Goal: Information Seeking & Learning: Learn about a topic

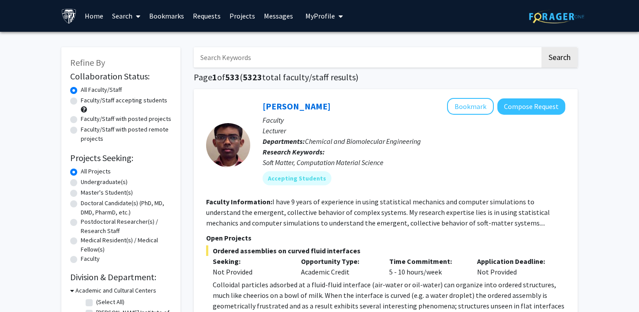
click at [105, 101] on label "Faculty/Staff accepting students" at bounding box center [124, 100] width 86 height 9
click at [86, 101] on input "Faculty/Staff accepting students" at bounding box center [84, 99] width 6 height 6
radio input "true"
click at [102, 183] on label "Undergraduate(s)" at bounding box center [104, 181] width 47 height 9
click at [86, 183] on input "Undergraduate(s)" at bounding box center [84, 180] width 6 height 6
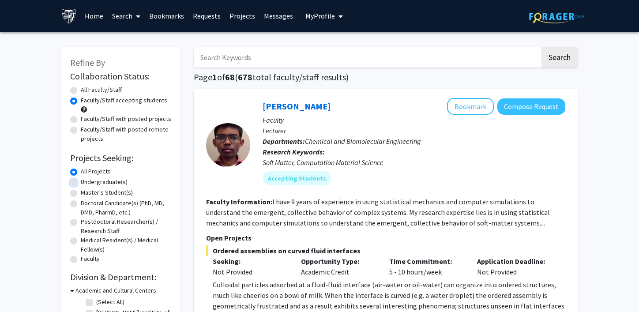
radio input "true"
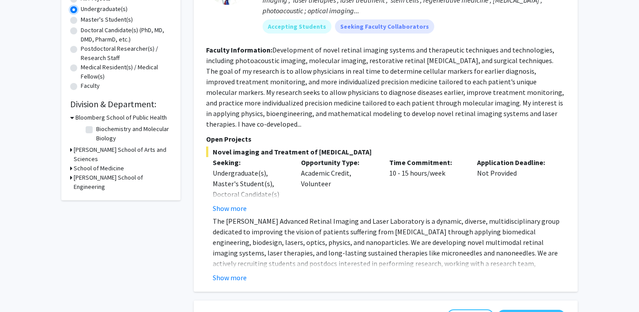
scroll to position [174, 0]
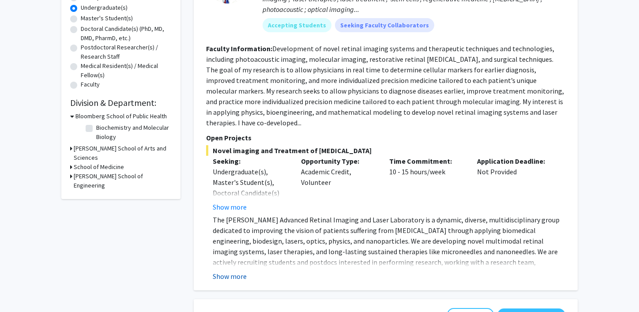
click at [231, 271] on button "Show more" at bounding box center [230, 276] width 34 height 11
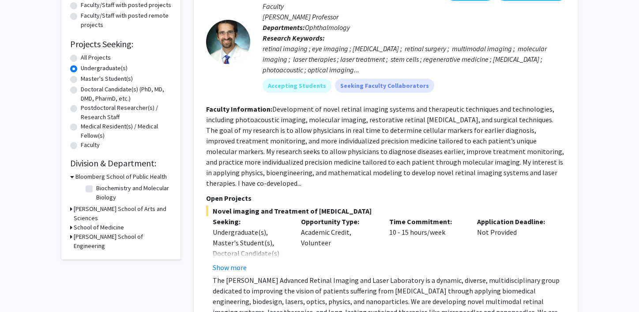
scroll to position [128, 0]
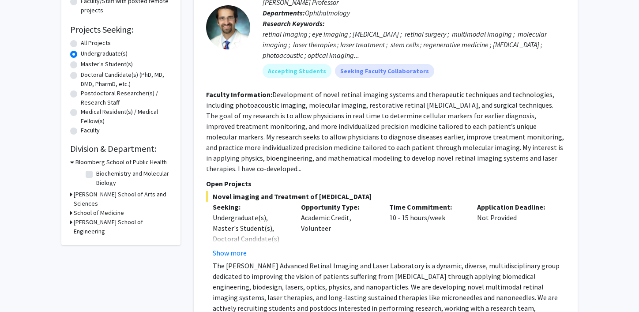
click at [81, 193] on h3 "[PERSON_NAME] School of Arts and Sciences" at bounding box center [123, 199] width 98 height 19
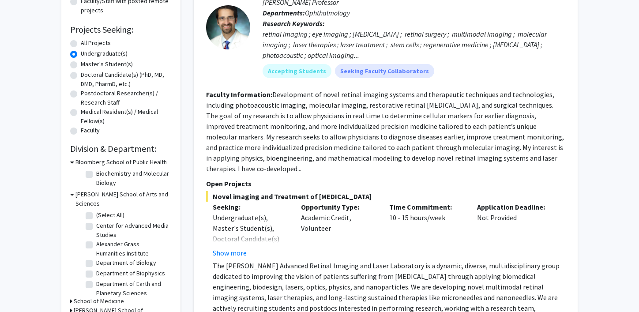
click at [72, 161] on icon at bounding box center [72, 162] width 4 height 9
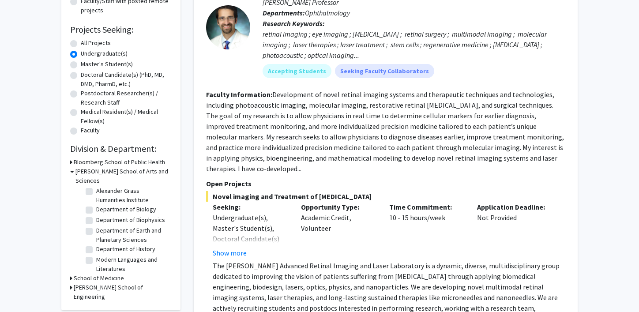
scroll to position [0, 0]
click at [96, 235] on label "Department of Biology" at bounding box center [126, 239] width 60 height 9
click at [96, 235] on input "Department of Biology" at bounding box center [99, 238] width 6 height 6
checkbox input "true"
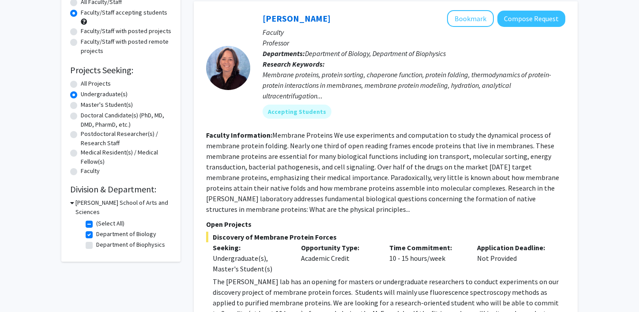
scroll to position [113, 0]
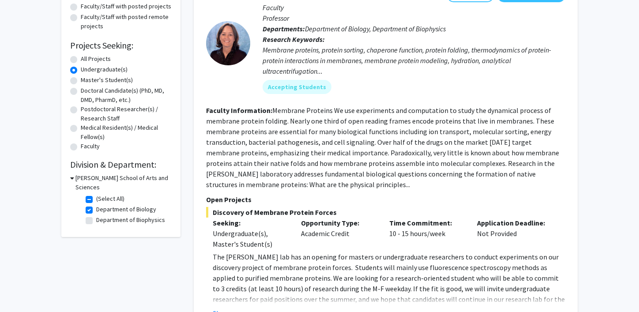
click at [96, 215] on label "Department of Biophysics" at bounding box center [130, 219] width 69 height 9
click at [96, 215] on input "Department of Biophysics" at bounding box center [99, 218] width 6 height 6
checkbox input "true"
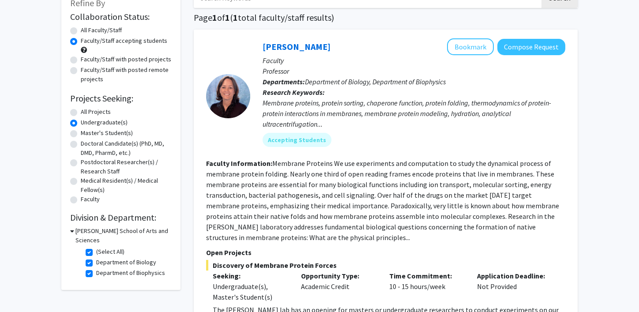
scroll to position [98, 0]
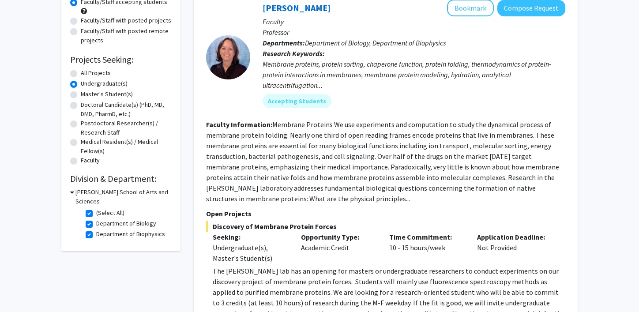
click at [96, 229] on label "Department of Biophysics" at bounding box center [130, 233] width 69 height 9
click at [96, 229] on input "Department of Biophysics" at bounding box center [99, 232] width 6 height 6
checkbox input "false"
checkbox input "true"
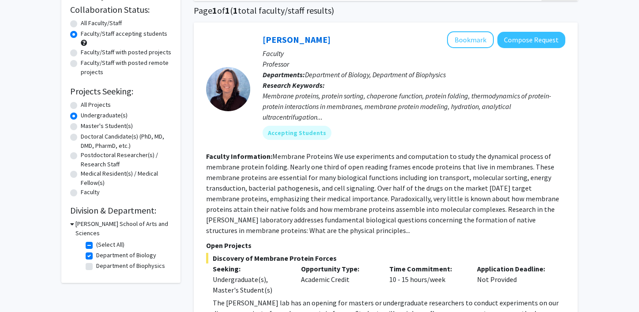
scroll to position [84, 0]
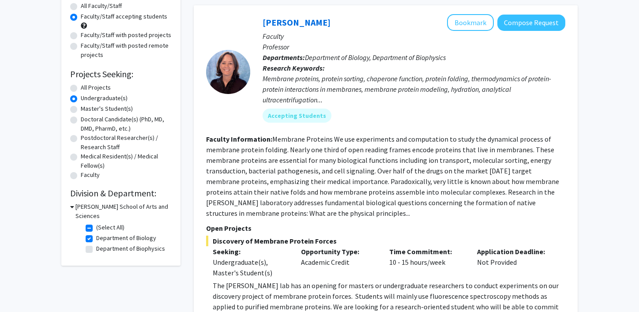
click at [96, 233] on label "Department of Biology" at bounding box center [126, 237] width 60 height 9
click at [96, 233] on input "Department of Biology" at bounding box center [99, 236] width 6 height 6
checkbox input "false"
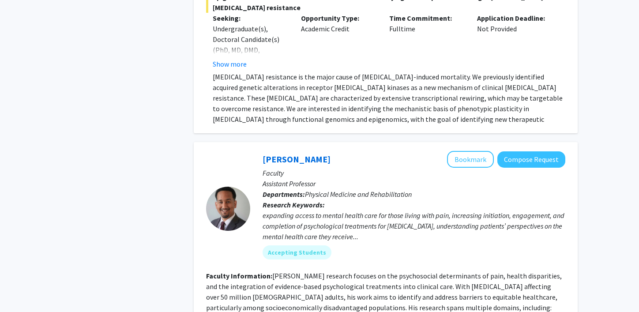
scroll to position [3855, 0]
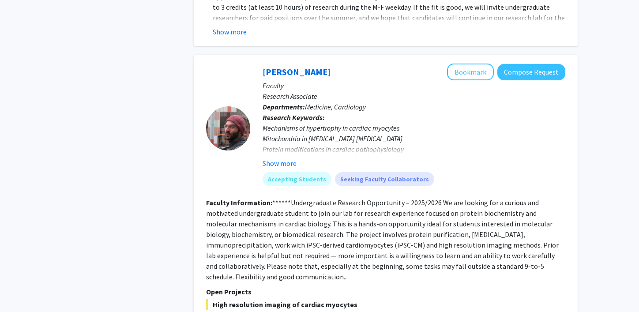
scroll to position [1313, 0]
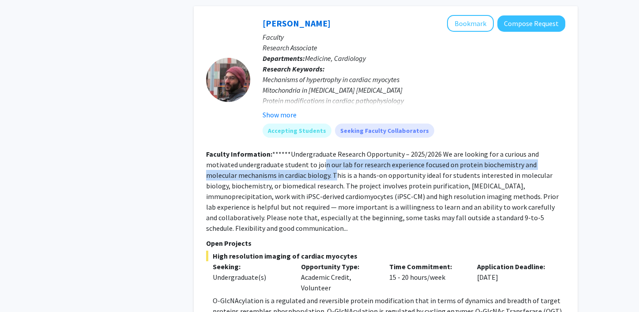
drag, startPoint x: 289, startPoint y: 135, endPoint x: 303, endPoint y: 144, distance: 16.8
click at [303, 150] on fg-read-more "******Undergraduate Research Opportunity – 2025/2026 We are looking for a curio…" at bounding box center [382, 191] width 353 height 83
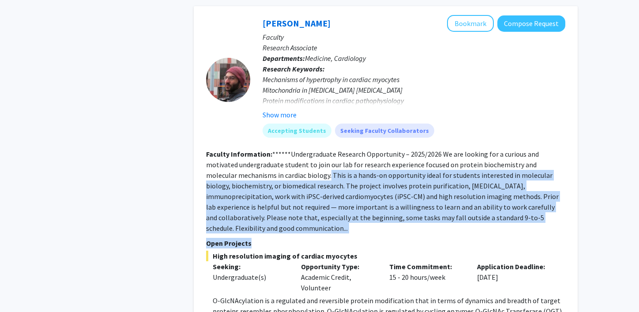
drag, startPoint x: 299, startPoint y: 144, endPoint x: 401, endPoint y: 210, distance: 122.3
click at [401, 210] on fg-search-faculty "[PERSON_NAME] Bookmark Compose Request Faculty Research Associate Departments: …" at bounding box center [385, 188] width 359 height 347
click at [325, 185] on fg-read-more "******Undergraduate Research Opportunity – 2025/2026 We are looking for a curio…" at bounding box center [382, 191] width 353 height 83
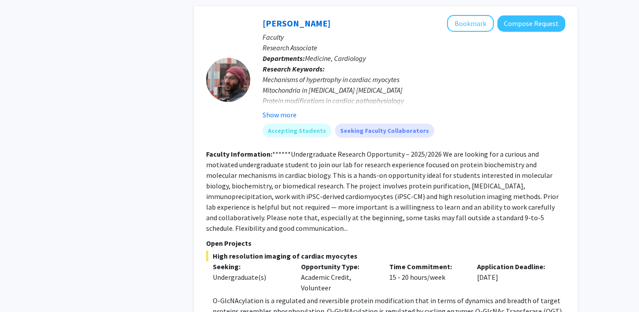
drag, startPoint x: 318, startPoint y: 184, endPoint x: 326, endPoint y: 199, distance: 16.6
click at [327, 199] on section "Faculty Information: ******Undergraduate Research Opportunity – 2025/2026 We ar…" at bounding box center [385, 191] width 359 height 85
click at [326, 199] on section "Faculty Information: ******Undergraduate Research Opportunity – 2025/2026 We ar…" at bounding box center [385, 191] width 359 height 85
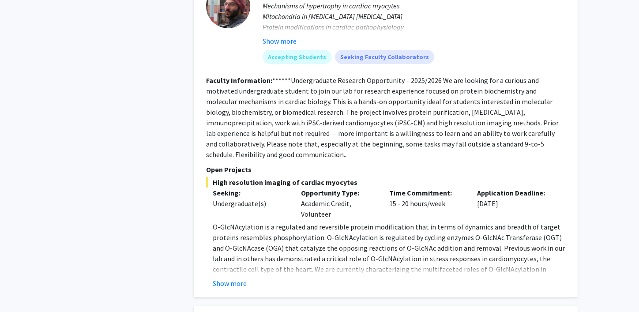
scroll to position [1387, 0]
click at [234, 278] on button "Show more" at bounding box center [230, 283] width 34 height 11
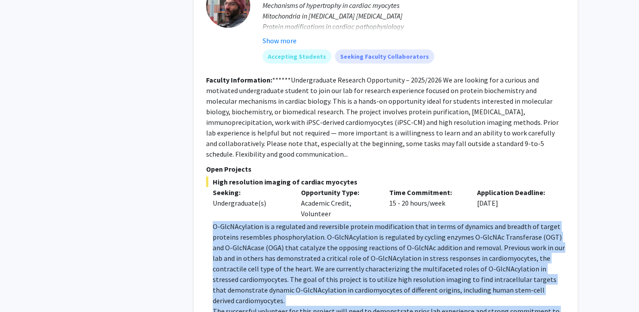
drag, startPoint x: 213, startPoint y: 192, endPoint x: 310, endPoint y: 277, distance: 128.8
click at [310, 278] on div "O-GlcNAcylation is a regulated and reversible protein modification that in term…" at bounding box center [389, 274] width 353 height 106
click at [310, 306] on p "The successful volunteer for this project will need to demonstrate prior lab ex…" at bounding box center [389, 316] width 353 height 21
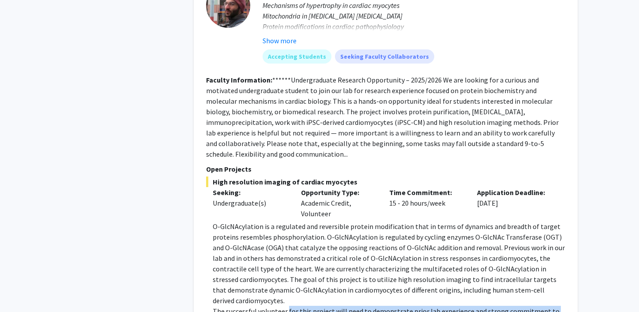
drag, startPoint x: 287, startPoint y: 269, endPoint x: 308, endPoint y: 284, distance: 26.6
click at [308, 306] on p "The successful volunteer for this project will need to demonstrate prior lab ex…" at bounding box center [389, 316] width 353 height 21
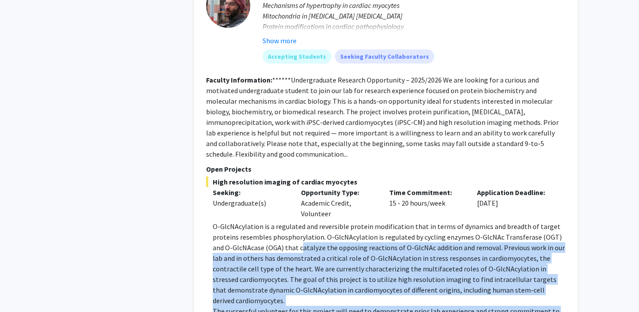
drag, startPoint x: 289, startPoint y: 281, endPoint x: 286, endPoint y: 218, distance: 63.6
click at [286, 221] on div "O-GlcNAcylation is a regulated and reversible protein modification that in term…" at bounding box center [389, 274] width 353 height 106
click at [286, 221] on p "O-GlcNAcylation is a regulated and reversible protein modification that in term…" at bounding box center [389, 263] width 353 height 85
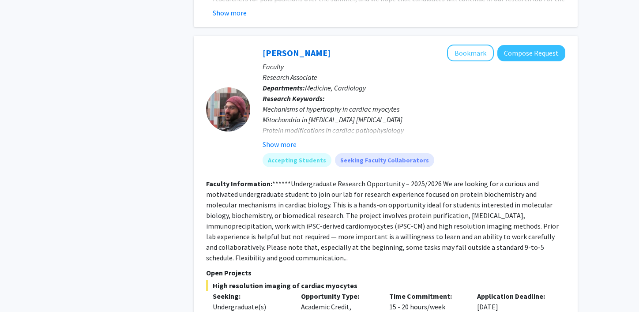
scroll to position [1283, 0]
click at [280, 140] on button "Show more" at bounding box center [280, 145] width 34 height 11
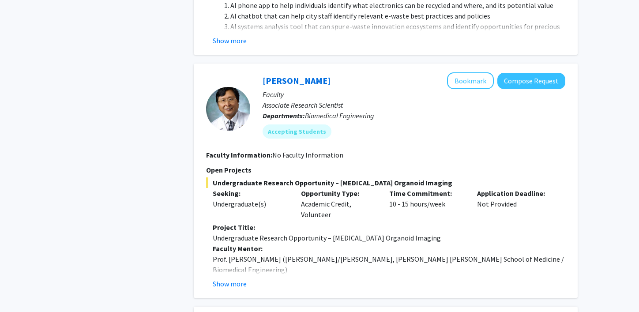
scroll to position [653, 0]
click at [238, 278] on button "Show more" at bounding box center [230, 283] width 34 height 11
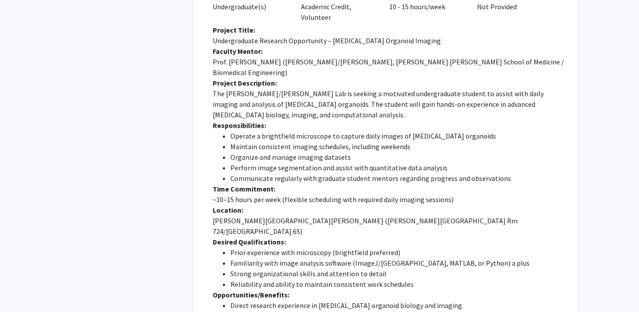
scroll to position [852, 0]
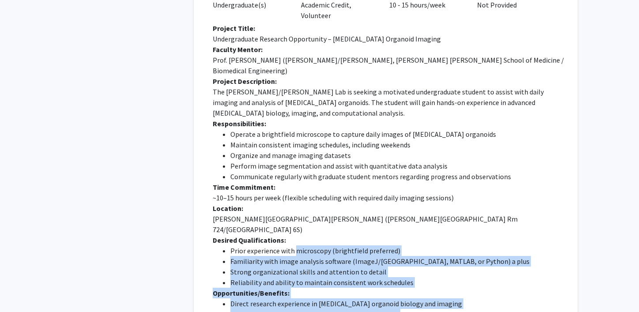
drag, startPoint x: 294, startPoint y: 189, endPoint x: 391, endPoint y: 270, distance: 126.2
click at [394, 270] on div "Project Title: Undergraduate Research Opportunity – [MEDICAL_DATA] Organoid Ima…" at bounding box center [389, 192] width 353 height 339
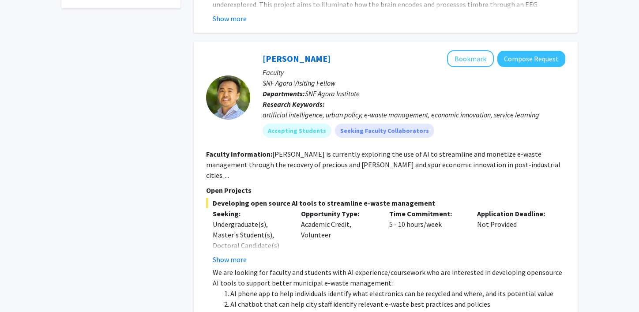
scroll to position [367, 0]
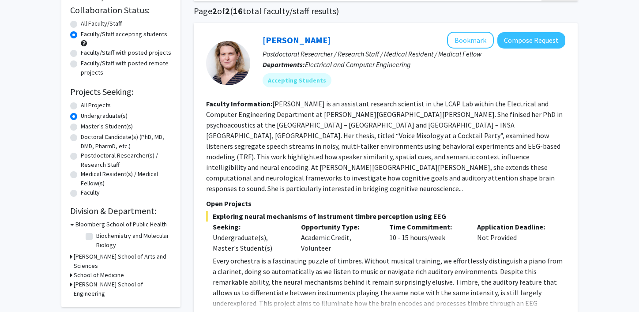
scroll to position [0, 0]
